Goal: Task Accomplishment & Management: Manage account settings

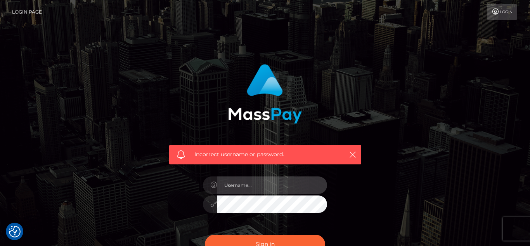
click at [269, 189] on input "text" at bounding box center [272, 184] width 110 height 17
type input "VixEtoile"
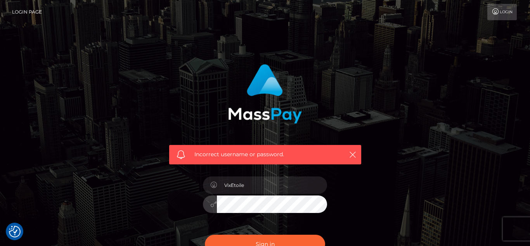
click at [205, 234] on button "Sign in" at bounding box center [265, 243] width 120 height 19
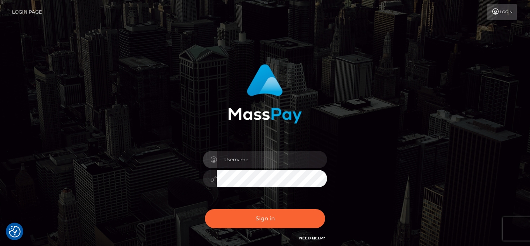
click at [293, 163] on input "text" at bounding box center [272, 159] width 110 height 17
type input "VixEtoile"
click at [205, 209] on button "Sign in" at bounding box center [265, 218] width 120 height 19
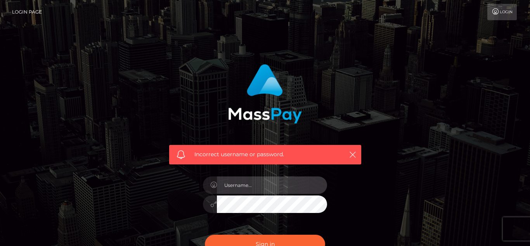
click at [256, 190] on input "text" at bounding box center [272, 184] width 110 height 17
type input "VixEtoile"
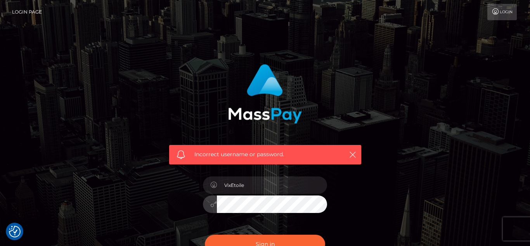
click at [205, 234] on button "Sign in" at bounding box center [265, 243] width 120 height 19
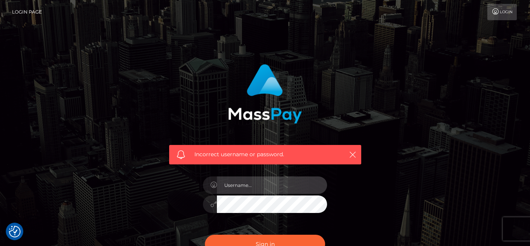
click at [306, 191] on input "text" at bounding box center [272, 184] width 110 height 17
type input "vixetoile"
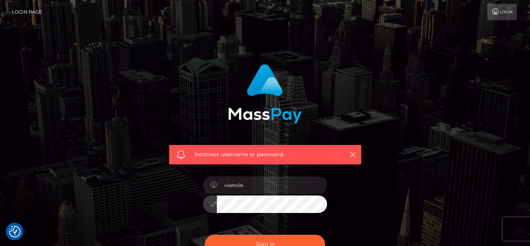
click at [205, 234] on button "Sign in" at bounding box center [265, 243] width 120 height 19
checkbox input "true"
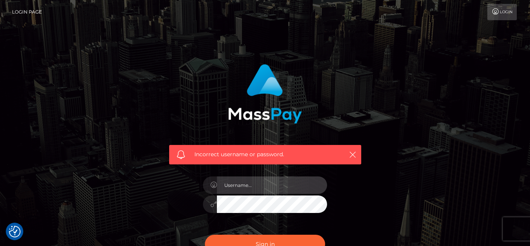
click at [299, 181] on input "text" at bounding box center [272, 184] width 110 height 17
type input "vixetoile"
click at [255, 182] on input "vixetoile" at bounding box center [272, 184] width 110 height 17
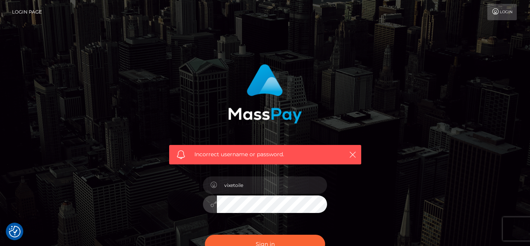
click at [205, 234] on button "Sign in" at bounding box center [265, 243] width 120 height 19
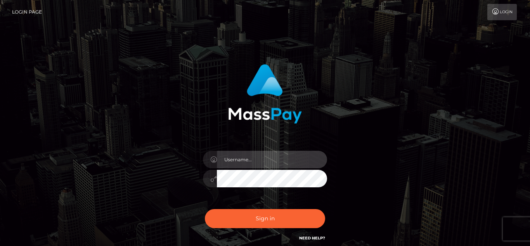
click at [296, 160] on input "text" at bounding box center [272, 159] width 110 height 17
type input "vixetoile"
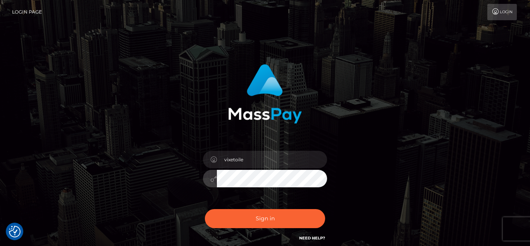
click at [205, 209] on button "Sign in" at bounding box center [265, 218] width 120 height 19
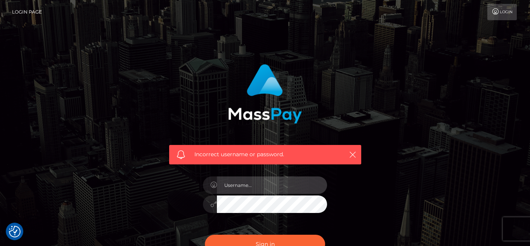
click at [303, 184] on input "text" at bounding box center [272, 184] width 110 height 17
type input "VixEtoile"
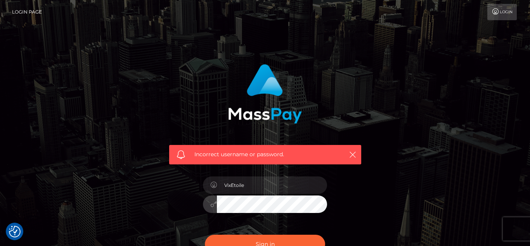
click at [205, 234] on button "Sign in" at bounding box center [265, 243] width 120 height 19
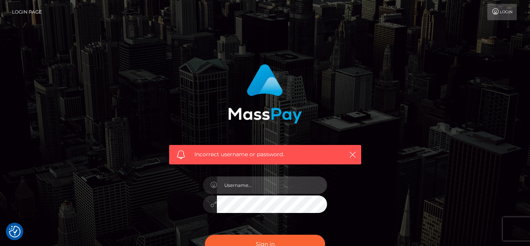
click at [256, 183] on input "text" at bounding box center [272, 184] width 110 height 17
type input "VixEtoile"
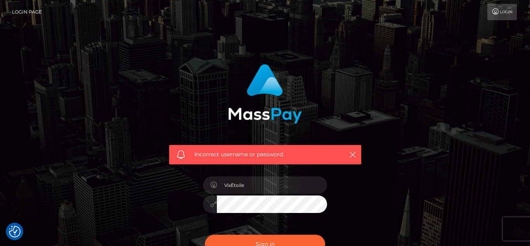
click at [256, 74] on img at bounding box center [265, 93] width 74 height 59
